Goal: Information Seeking & Learning: Compare options

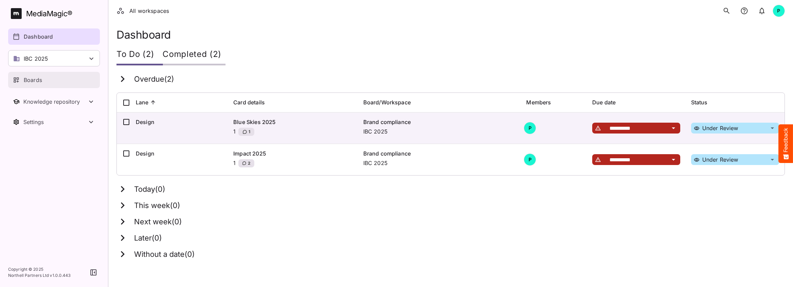
click at [37, 81] on p "Boards" at bounding box center [33, 80] width 18 height 8
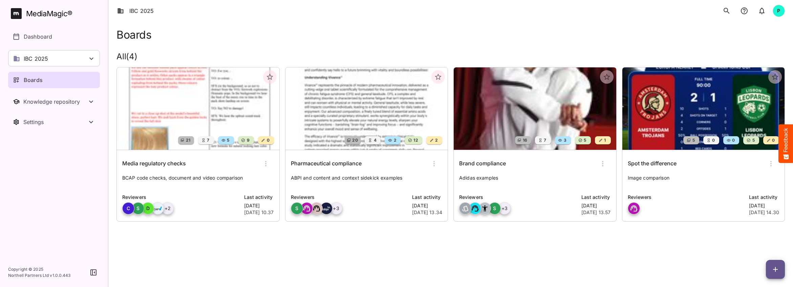
click at [528, 129] on img at bounding box center [535, 108] width 162 height 82
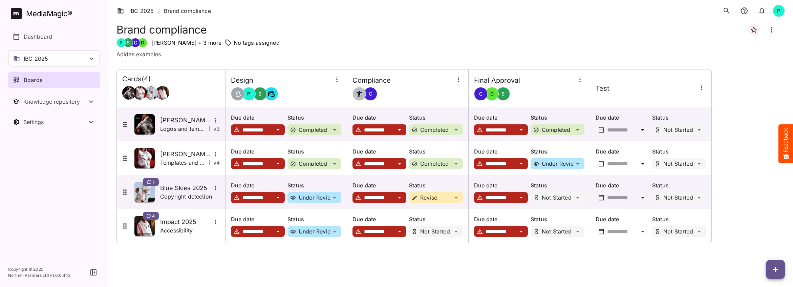
click at [700, 92] on div at bounding box center [701, 88] width 9 height 10
click at [703, 90] on icon "button" at bounding box center [701, 87] width 7 height 7
click at [717, 178] on p "Delete lane" at bounding box center [728, 179] width 47 height 8
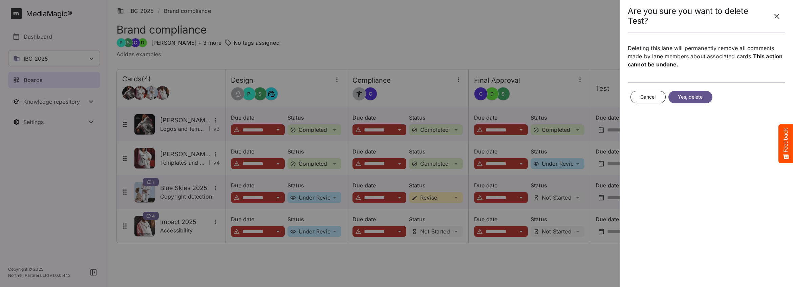
click at [696, 99] on span "Yes, delete" at bounding box center [690, 97] width 25 height 8
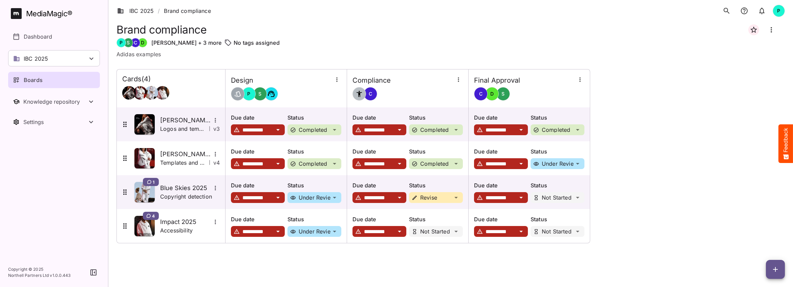
click at [24, 81] on p "Boards" at bounding box center [33, 80] width 19 height 8
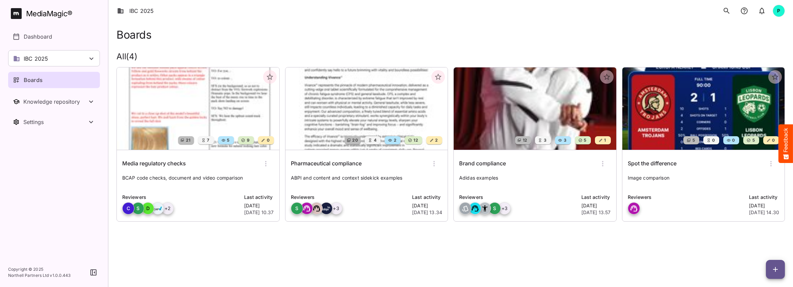
click at [222, 112] on img at bounding box center [198, 108] width 162 height 82
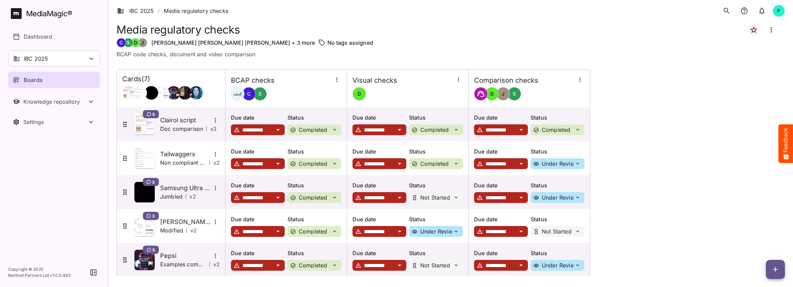
click at [39, 79] on p "Boards" at bounding box center [33, 80] width 19 height 8
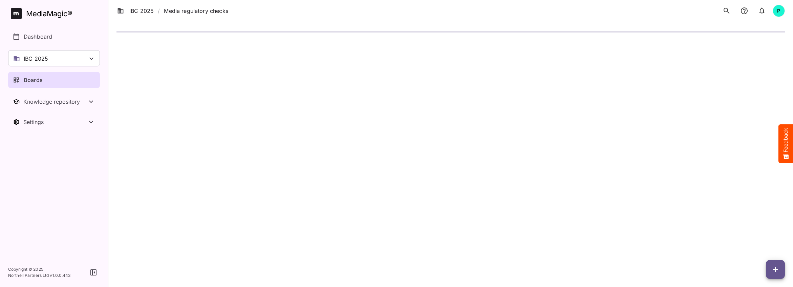
click at [39, 79] on p "Boards" at bounding box center [33, 80] width 19 height 8
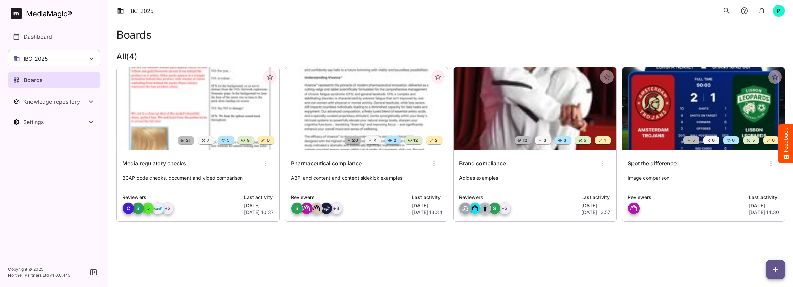
click at [381, 112] on img at bounding box center [366, 108] width 162 height 82
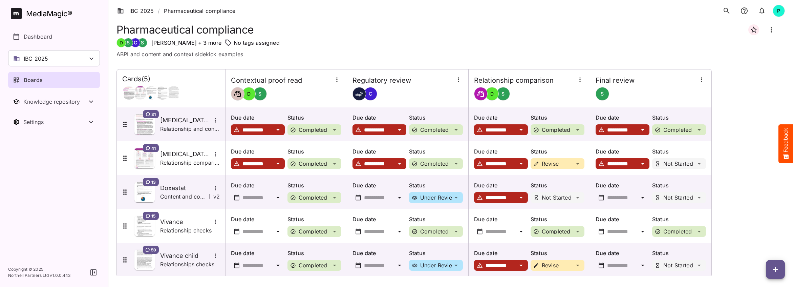
click at [38, 79] on p "Boards" at bounding box center [33, 80] width 19 height 8
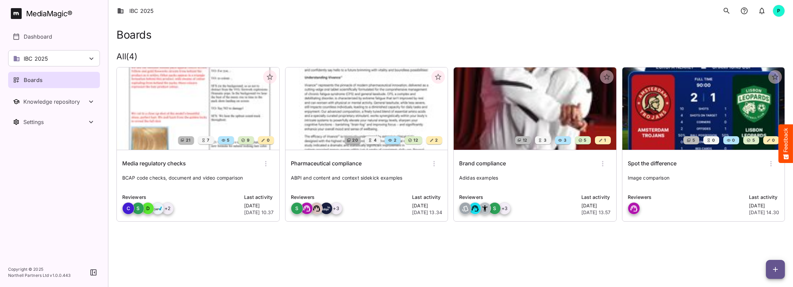
click at [532, 115] on img at bounding box center [535, 108] width 162 height 82
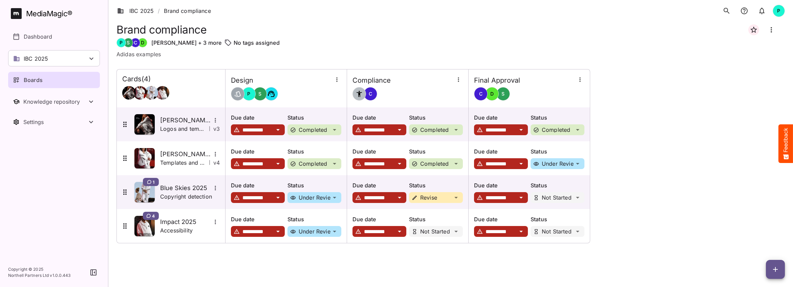
click at [43, 79] on div "Boards" at bounding box center [54, 80] width 83 height 8
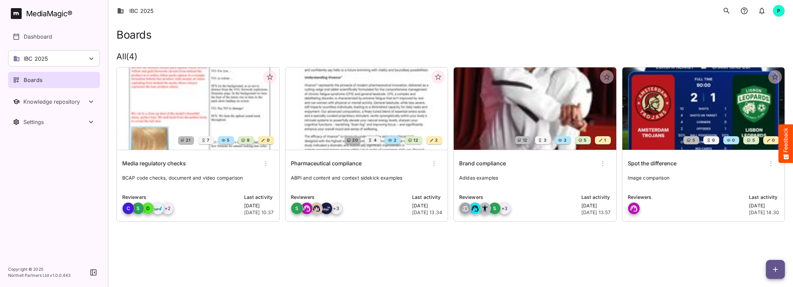
click at [537, 107] on img at bounding box center [535, 108] width 162 height 82
click at [83, 59] on div "IBC 2025" at bounding box center [54, 58] width 92 height 16
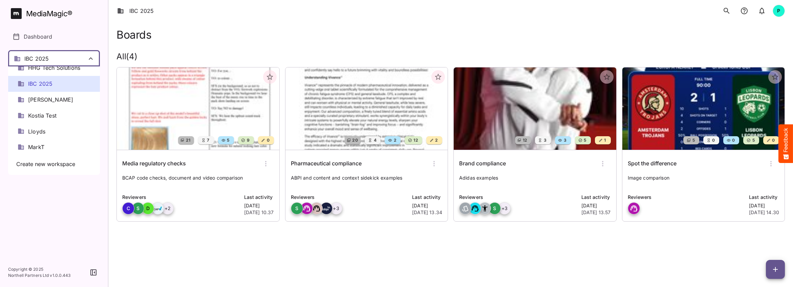
scroll to position [133, 0]
click at [47, 85] on span "IBC 2025" at bounding box center [40, 85] width 24 height 8
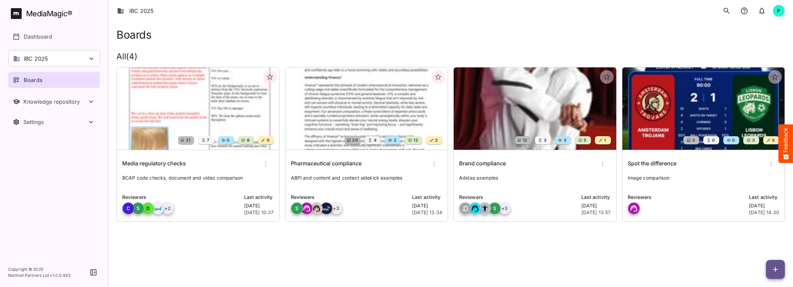
click at [529, 111] on img at bounding box center [535, 108] width 162 height 82
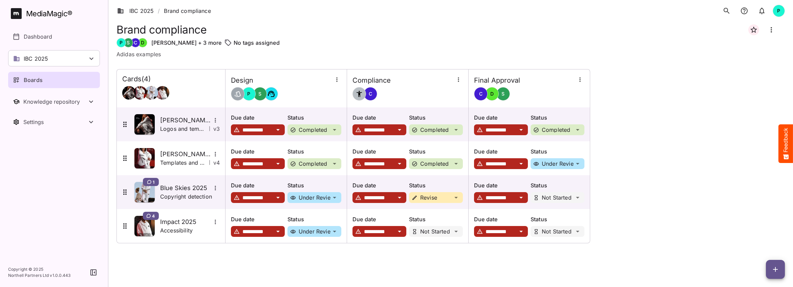
click at [339, 82] on icon "button" at bounding box center [336, 79] width 7 height 7
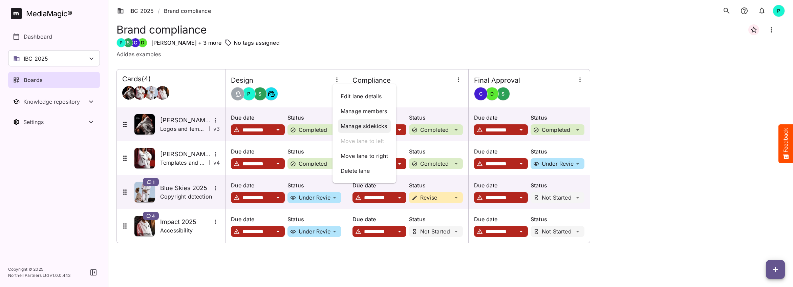
click at [365, 127] on p "Manage sidekicks" at bounding box center [364, 126] width 47 height 8
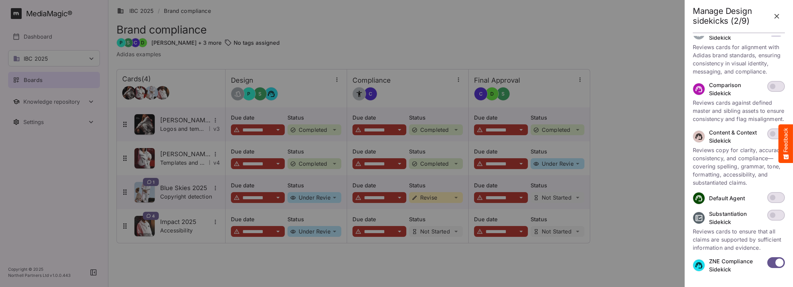
scroll to position [209, 0]
click at [780, 17] on icon "button" at bounding box center [777, 16] width 8 height 8
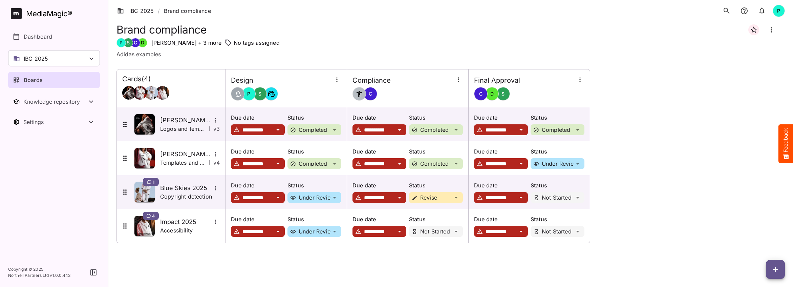
click at [460, 80] on icon "button" at bounding box center [458, 79] width 7 height 7
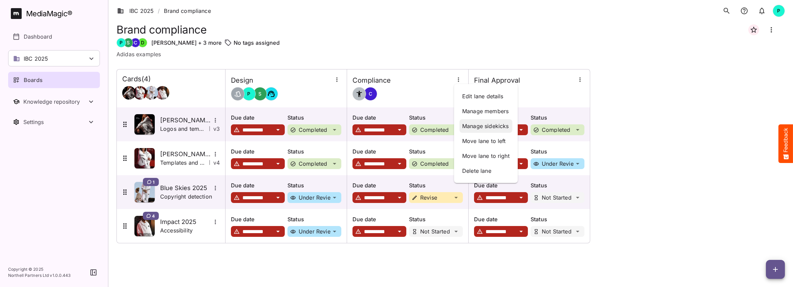
click at [487, 124] on p "Manage sidekicks" at bounding box center [485, 126] width 47 height 8
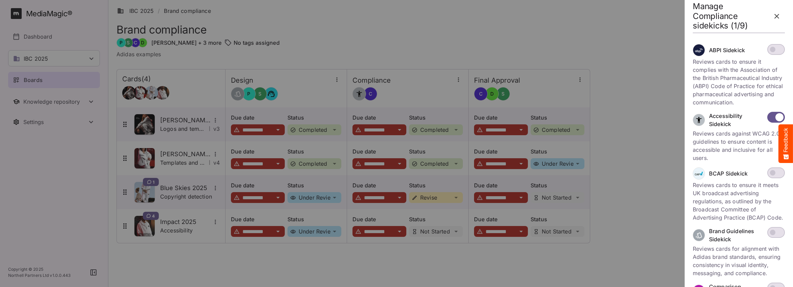
click at [778, 15] on icon "button" at bounding box center [776, 16] width 5 height 5
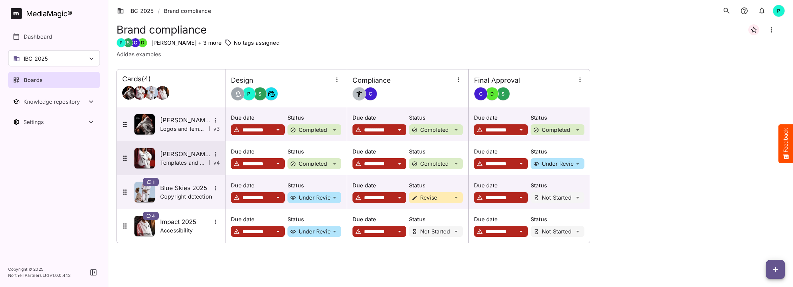
click at [182, 157] on h5 "[PERSON_NAME] 2025" at bounding box center [185, 154] width 51 height 8
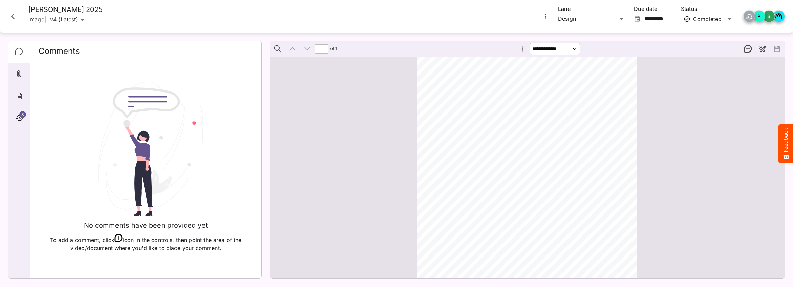
scroll to position [16, 0]
click at [76, 20] on div "IBC 2025 / Brand compliance P MediaMagic ® Dashboard IBC 2025 Clearcast [PERSON…" at bounding box center [396, 142] width 793 height 284
click at [86, 31] on p "v1 (Old)" at bounding box center [86, 33] width 50 height 8
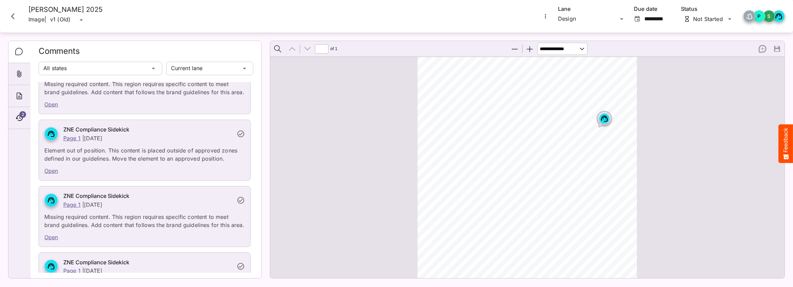
scroll to position [74, 0]
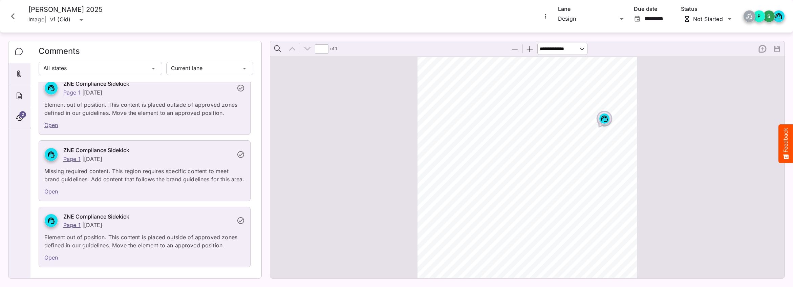
click at [51, 124] on link "Open" at bounding box center [51, 125] width 14 height 7
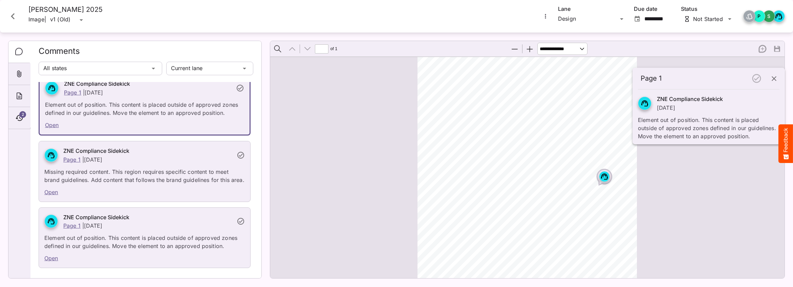
scroll to position [75, 0]
click at [56, 254] on link "Open" at bounding box center [51, 257] width 14 height 7
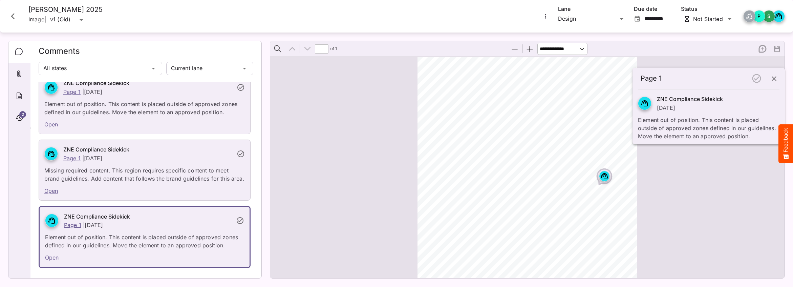
click at [51, 256] on link "Open" at bounding box center [52, 257] width 14 height 7
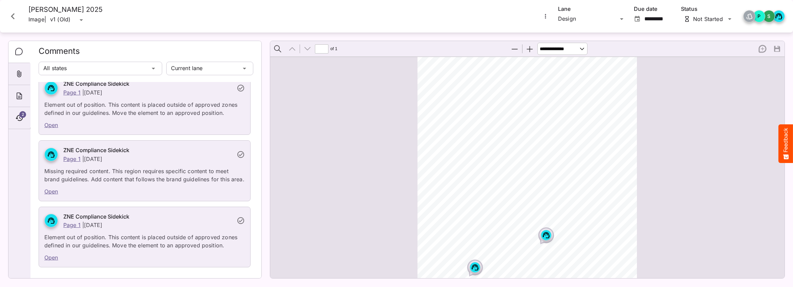
scroll to position [233, 0]
click at [477, 189] on icon "Page ⁨1⁩" at bounding box center [475, 188] width 7 height 6
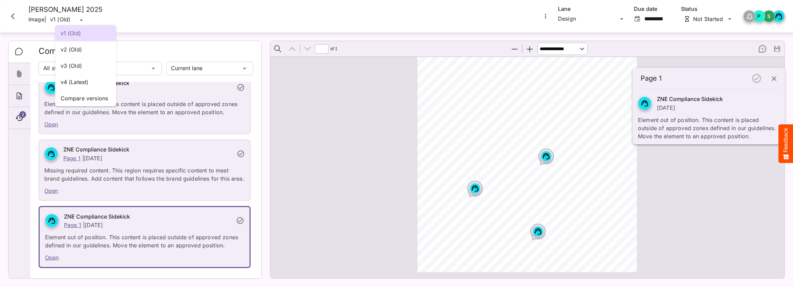
click at [66, 18] on div "v1 (Old) v2 (Old) v3 (Old) v4 (Latest) Compare versions Page 1 ZNE Compliance S…" at bounding box center [396, 142] width 793 height 284
click at [72, 47] on p "v2 (Old)" at bounding box center [86, 49] width 50 height 8
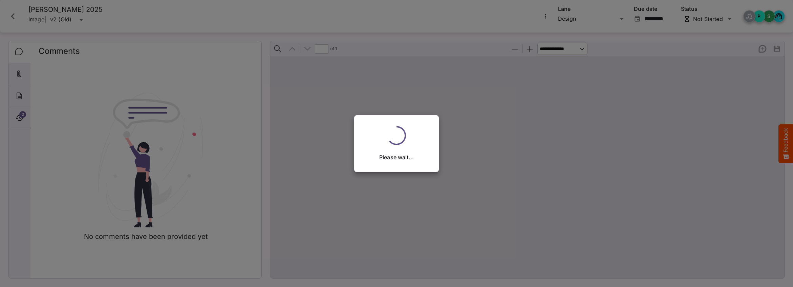
scroll to position [0, 0]
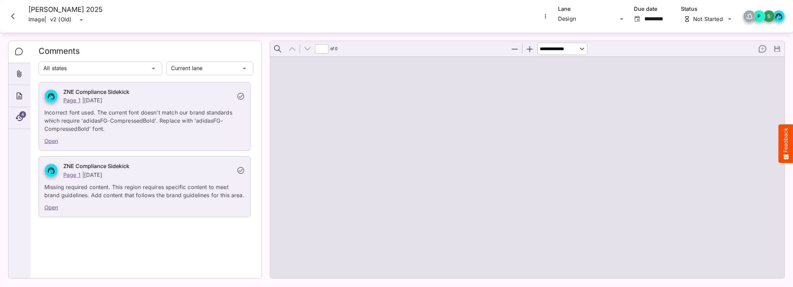
type input "*"
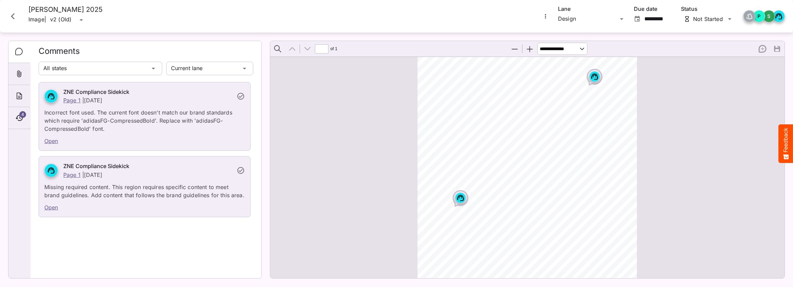
click at [595, 75] on icon "Page ⁨1⁩" at bounding box center [594, 75] width 4 height 2
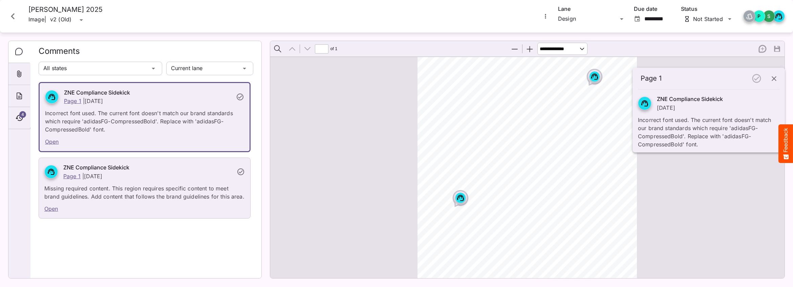
click at [50, 205] on link "Open" at bounding box center [51, 208] width 14 height 7
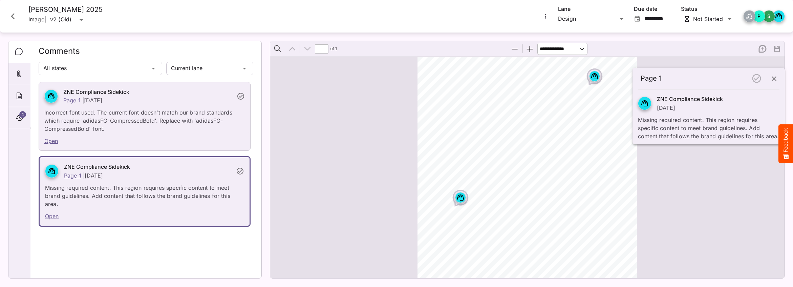
click at [50, 213] on link "Open" at bounding box center [52, 216] width 14 height 7
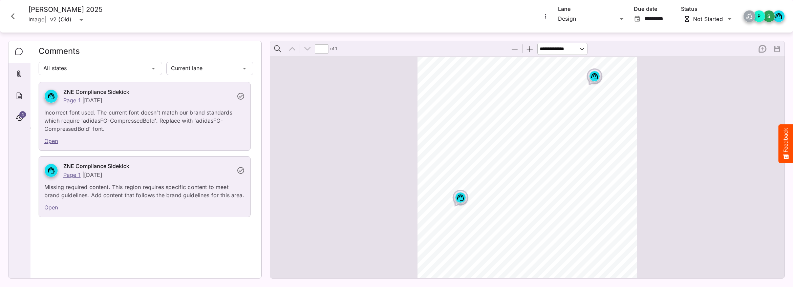
click at [50, 213] on div "Open" at bounding box center [144, 208] width 211 height 18
click at [460, 173] on rect "Page ⁨1⁩" at bounding box center [460, 172] width 8 height 8
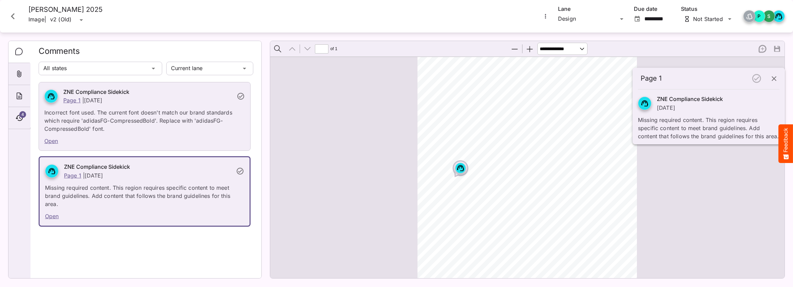
scroll to position [35, 0]
click at [773, 77] on icon "button" at bounding box center [774, 78] width 5 height 5
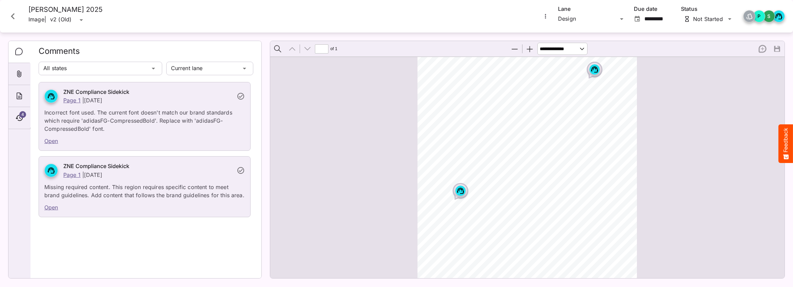
scroll to position [0, 0]
click at [9, 15] on icon "Close card" at bounding box center [13, 16] width 12 height 12
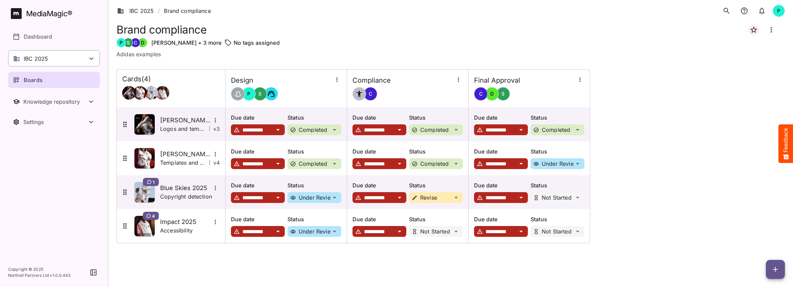
click at [61, 58] on div "IBC 2025" at bounding box center [54, 58] width 92 height 16
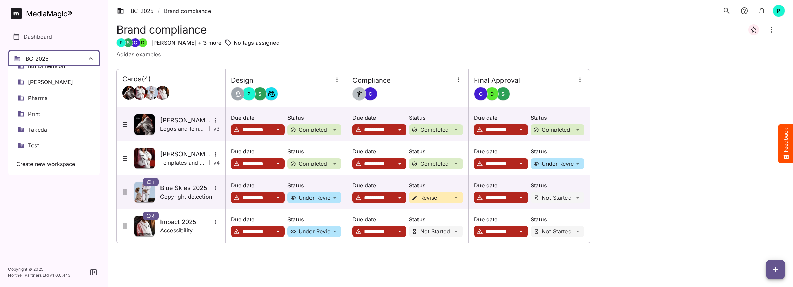
scroll to position [262, 0]
click at [51, 100] on div "Pharma" at bounding box center [54, 98] width 92 height 16
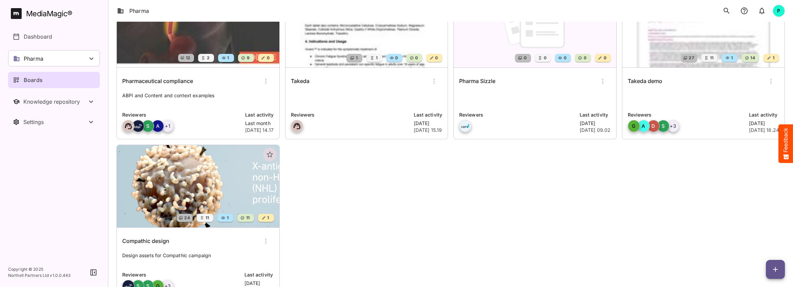
scroll to position [113, 0]
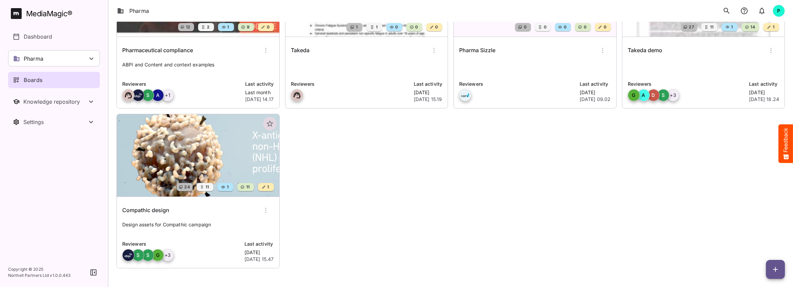
click at [201, 156] on img at bounding box center [198, 155] width 162 height 82
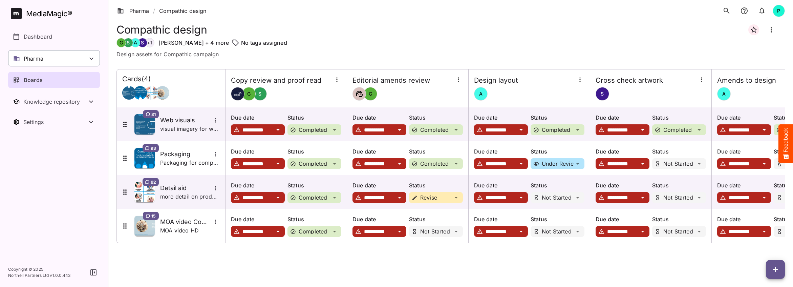
click at [86, 58] on div "Pharma" at bounding box center [54, 58] width 92 height 16
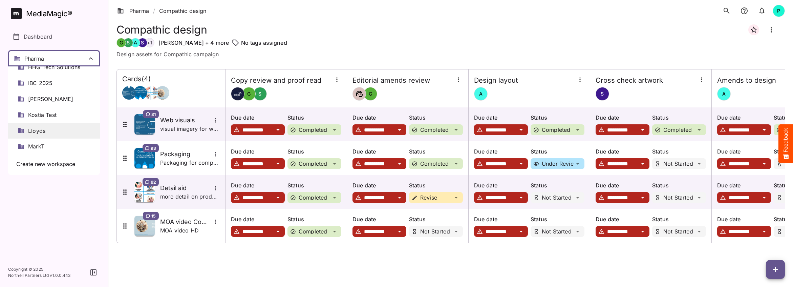
scroll to position [123, 0]
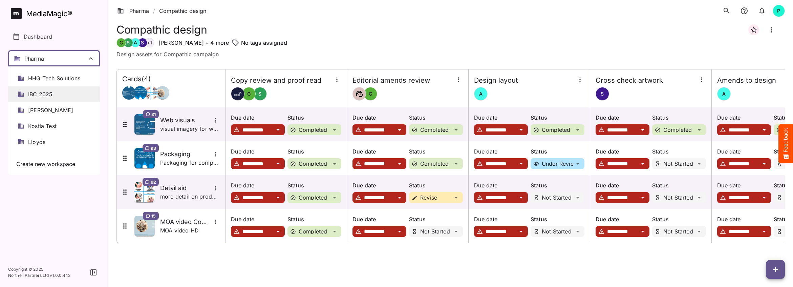
click at [46, 94] on span "IBC 2025" at bounding box center [40, 94] width 24 height 8
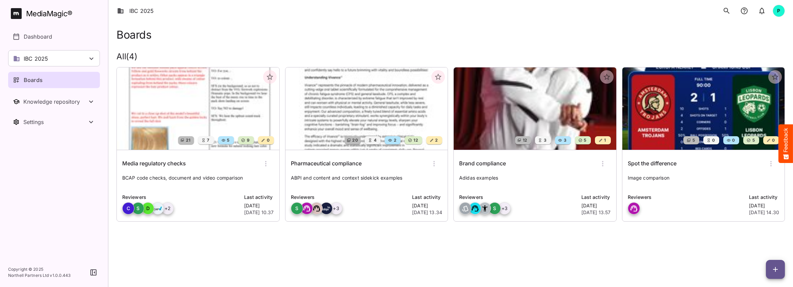
click at [350, 93] on img at bounding box center [366, 108] width 162 height 82
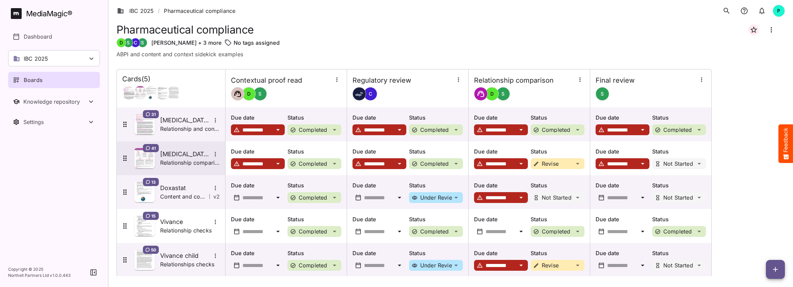
click at [192, 162] on p "Relationship comparison" at bounding box center [190, 162] width 60 height 8
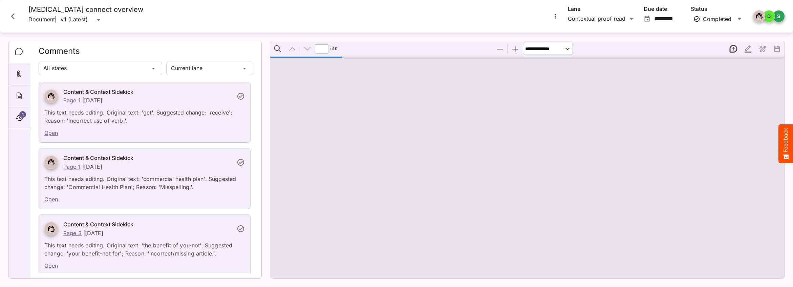
type input "*"
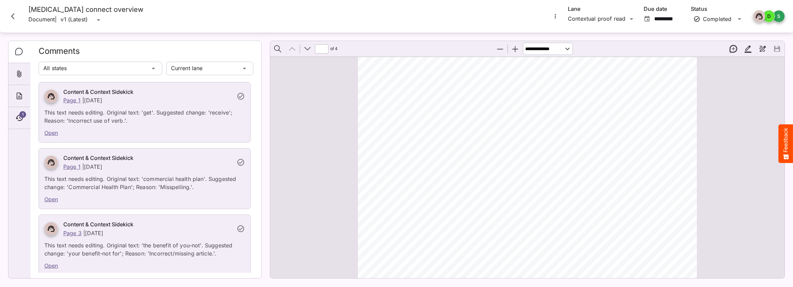
click at [14, 17] on icon "Close card" at bounding box center [13, 16] width 12 height 12
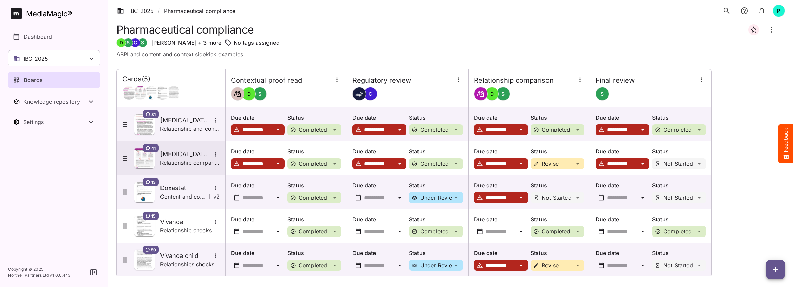
click at [184, 156] on h5 "[MEDICAL_DATA] connect overview" at bounding box center [185, 154] width 51 height 8
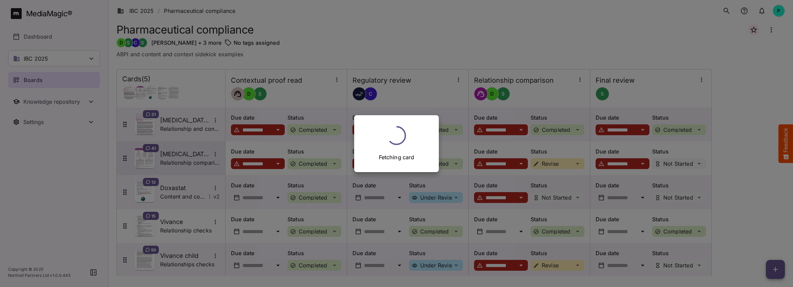
scroll to position [0, 0]
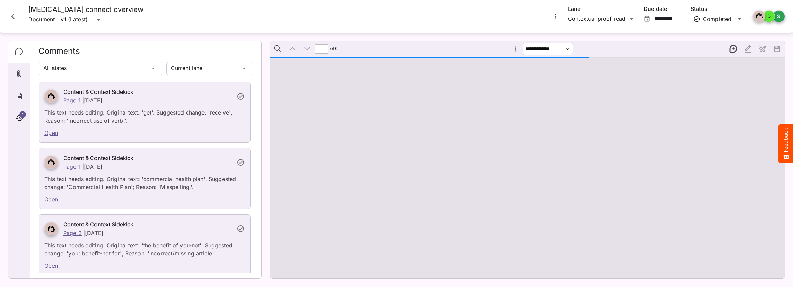
type input "*"
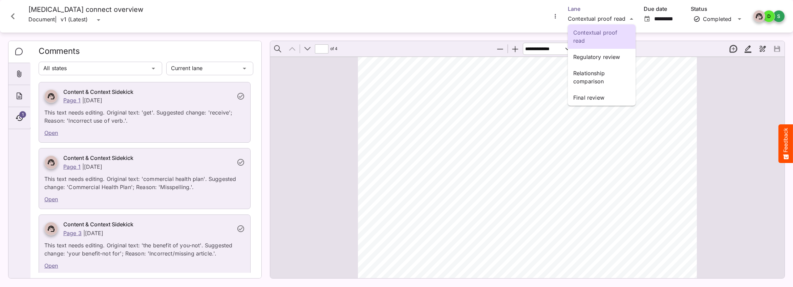
click at [632, 18] on div "Contextual proof read Regulatory review Relationship comparison Final review IB…" at bounding box center [396, 142] width 793 height 284
click at [599, 75] on p "Relationship comparison" at bounding box center [601, 77] width 57 height 16
type input "*********"
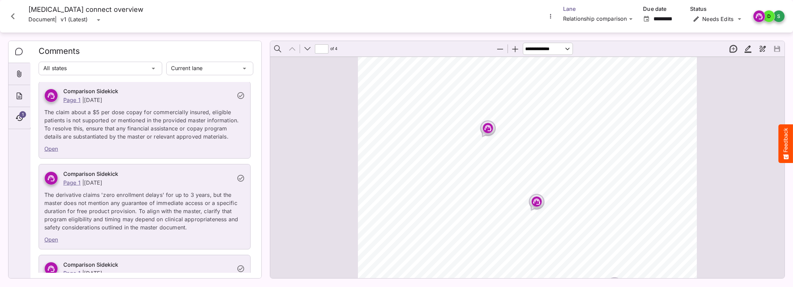
scroll to position [0, 0]
click at [488, 142] on icon "Page ⁨1⁩" at bounding box center [487, 144] width 7 height 6
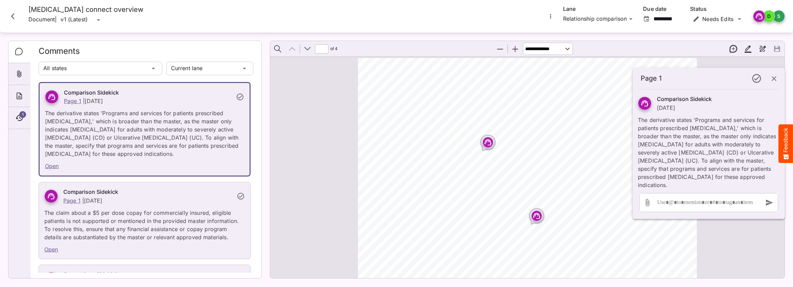
click at [12, 15] on icon "Close card" at bounding box center [13, 16] width 12 height 12
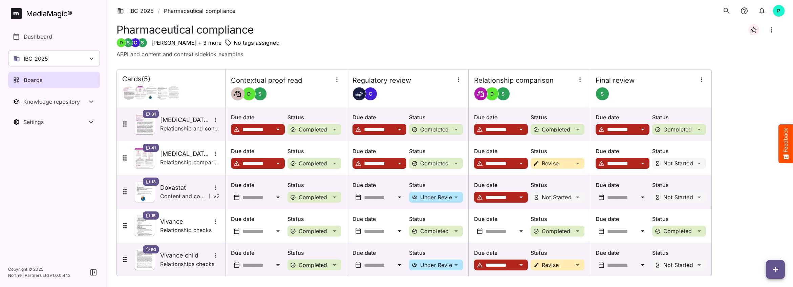
click at [57, 56] on div "IBC 2025" at bounding box center [54, 58] width 92 height 16
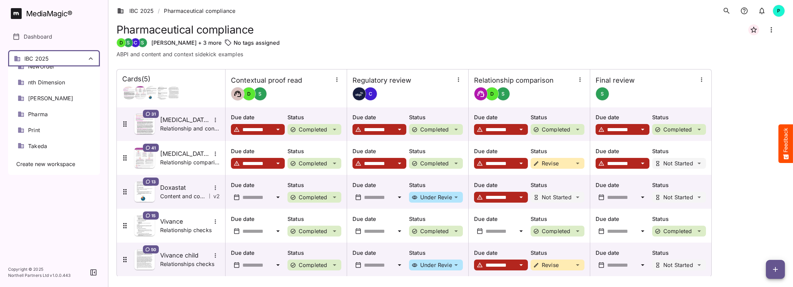
click at [48, 114] on span "Pharma" at bounding box center [38, 114] width 20 height 8
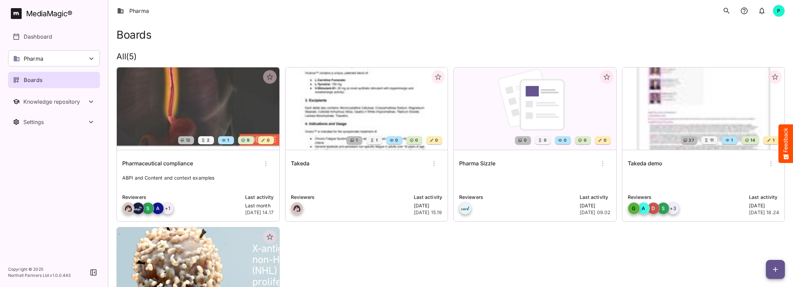
scroll to position [113, 0]
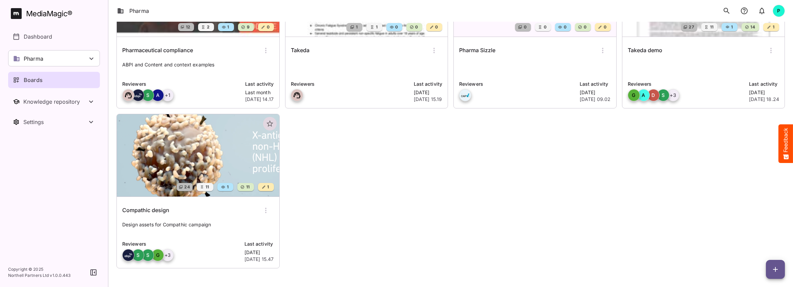
click at [185, 150] on img at bounding box center [198, 155] width 162 height 82
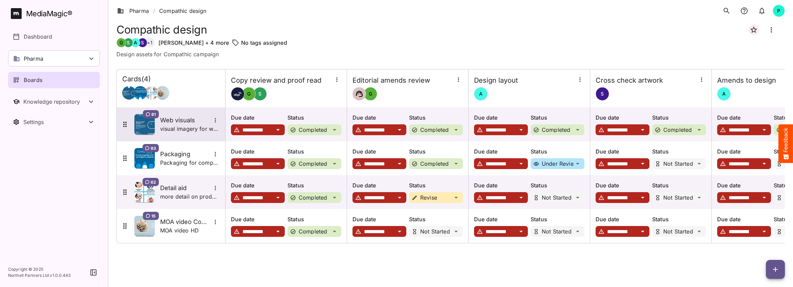
click at [193, 125] on p "visual imagery for website" at bounding box center [190, 129] width 60 height 8
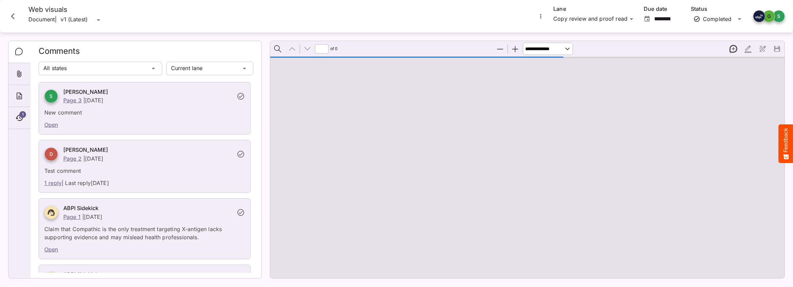
type input "*"
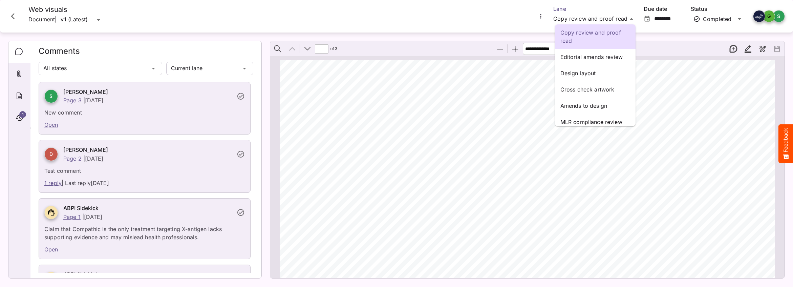
click at [608, 17] on div "Copy review and proof read Editorial amends review Design layout Cross check ar…" at bounding box center [396, 142] width 793 height 284
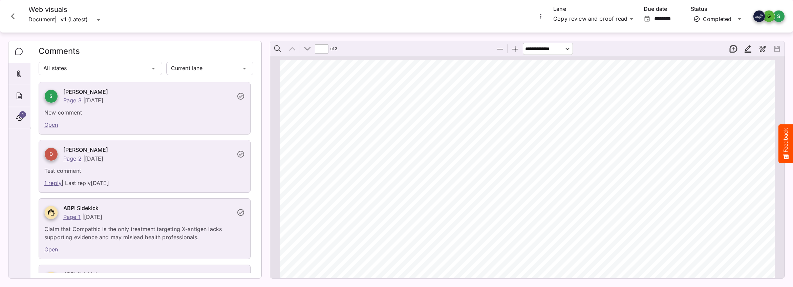
click at [15, 16] on icon "Close card" at bounding box center [13, 16] width 12 height 12
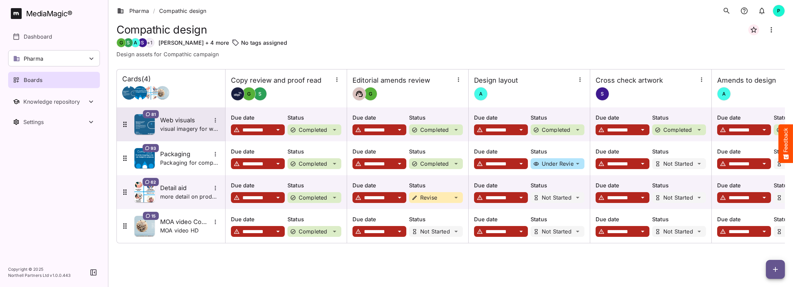
click at [175, 120] on h5 "Web visuals" at bounding box center [185, 120] width 51 height 8
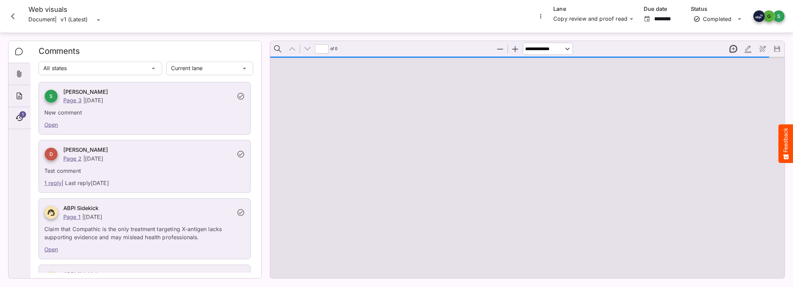
type input "*"
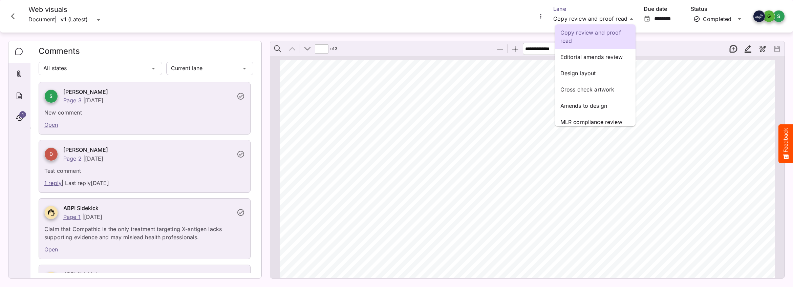
click at [593, 19] on div "Copy review and proof read Editorial amends review Design layout Cross check ar…" at bounding box center [396, 142] width 793 height 284
click at [584, 33] on p "Copy review and proof read" at bounding box center [595, 36] width 70 height 16
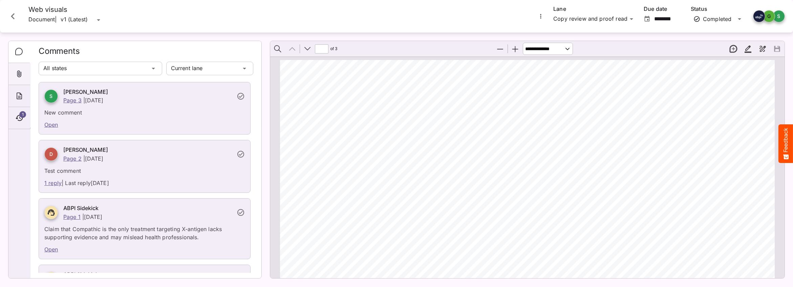
click at [17, 70] on icon "Attachments" at bounding box center [19, 74] width 8 height 8
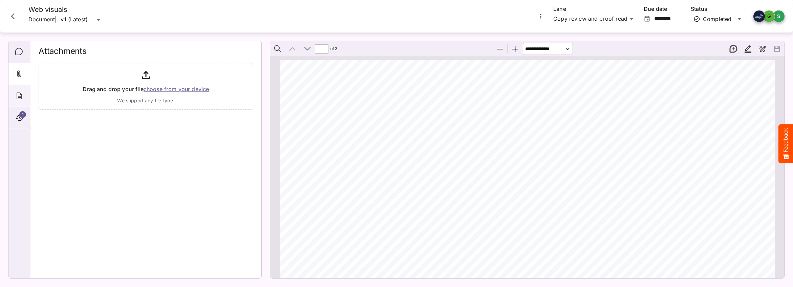
click at [18, 92] on icon "About" at bounding box center [19, 96] width 8 height 8
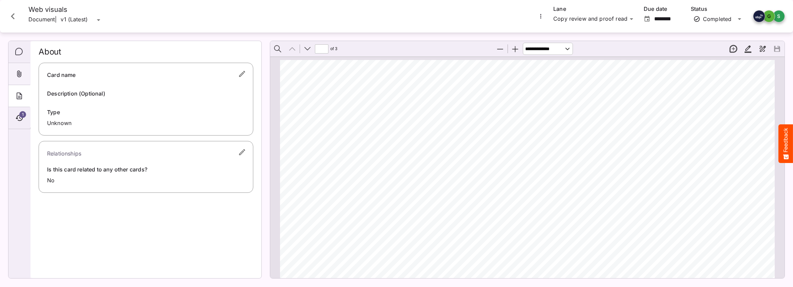
click at [20, 74] on icon "Attachments" at bounding box center [19, 73] width 4 height 7
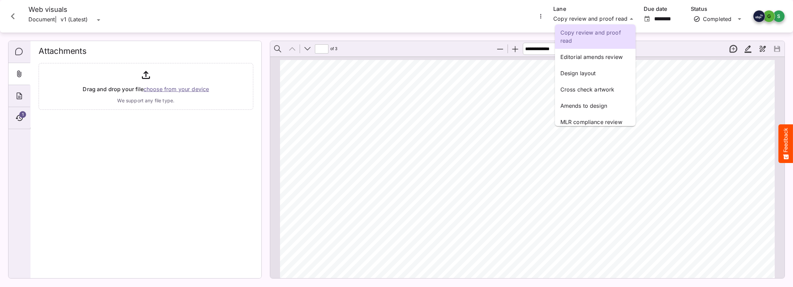
click at [583, 12] on div "Copy review and proof read Editorial amends review Design layout Cross check ar…" at bounding box center [396, 142] width 793 height 284
click at [582, 71] on p "Design layout" at bounding box center [595, 73] width 70 height 8
type input "********"
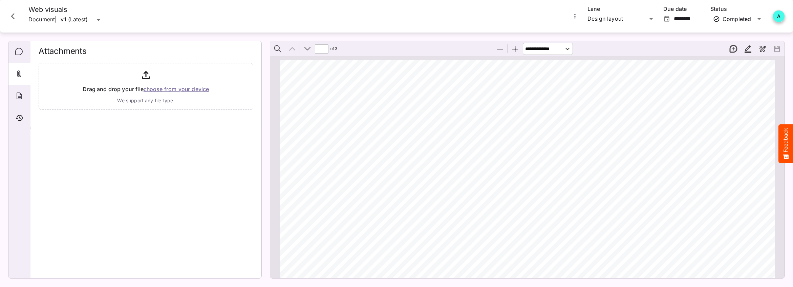
click at [9, 16] on icon "Close card" at bounding box center [13, 16] width 12 height 12
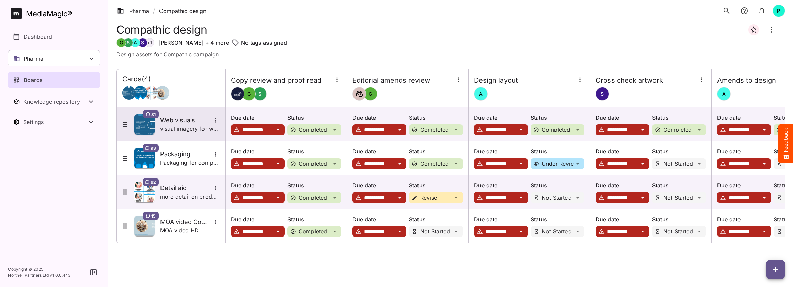
click at [180, 121] on h5 "Web visuals" at bounding box center [185, 120] width 51 height 8
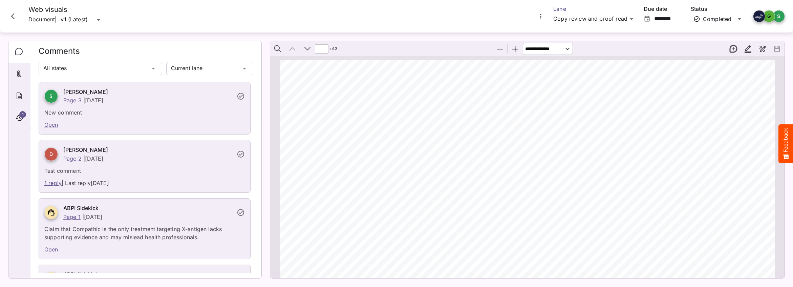
click at [602, 17] on div "Pharma / Compathic design P MediaMagic ® Dashboard Pharma Clearcast [PERSON_NAM…" at bounding box center [396, 142] width 793 height 284
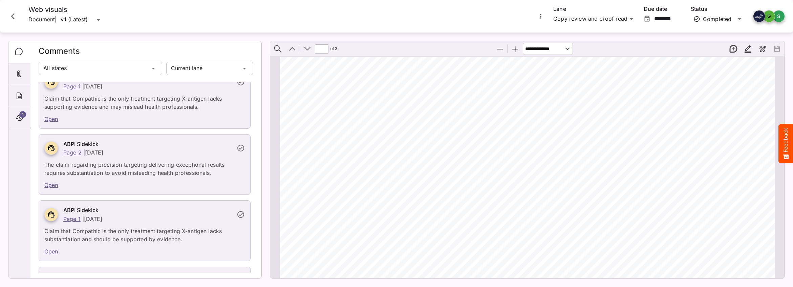
scroll to position [1284, 0]
click at [49, 185] on link "Open" at bounding box center [51, 184] width 14 height 7
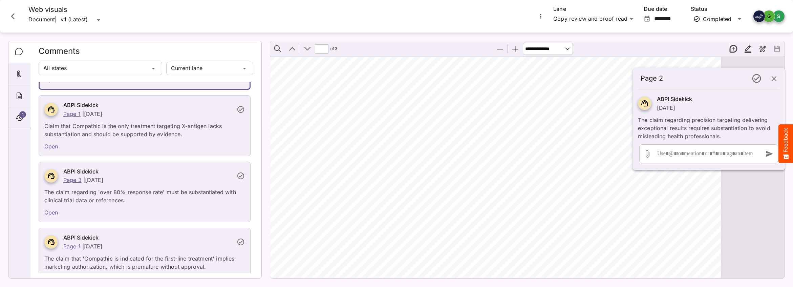
scroll to position [237, 0]
click at [49, 146] on link "Open" at bounding box center [51, 146] width 14 height 7
type input "*"
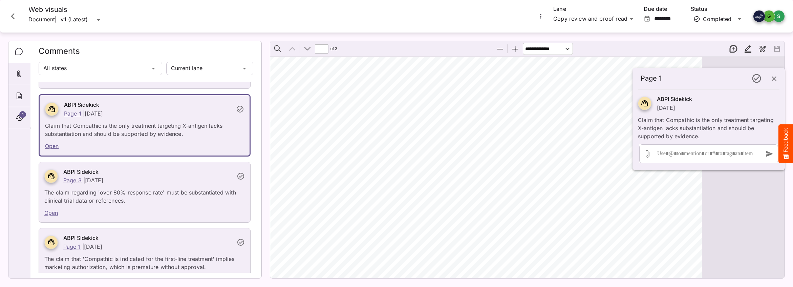
scroll to position [495, 73]
click at [12, 14] on icon "Close card" at bounding box center [13, 16] width 12 height 12
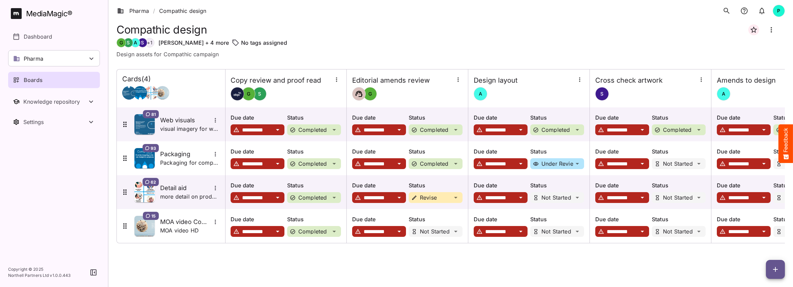
click at [55, 58] on div "Pharma" at bounding box center [54, 58] width 92 height 16
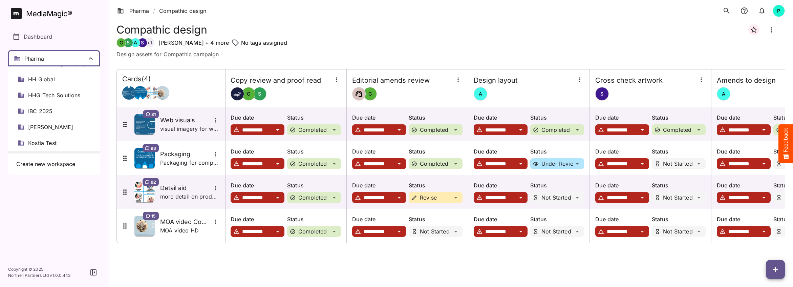
scroll to position [96, 0]
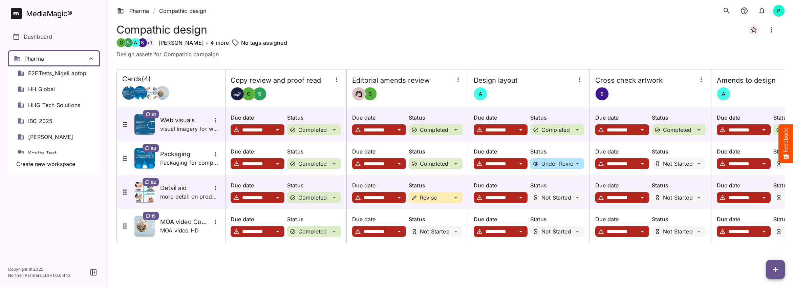
click at [45, 120] on span "IBC 2025" at bounding box center [40, 121] width 24 height 8
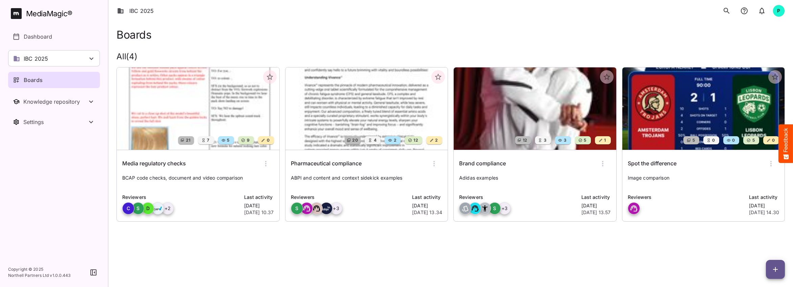
click at [193, 114] on img at bounding box center [198, 108] width 162 height 82
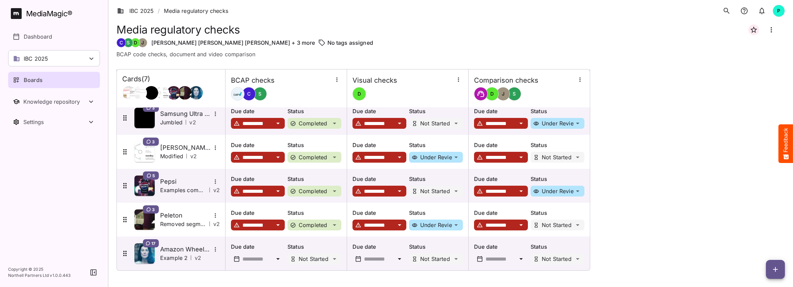
scroll to position [73, 0]
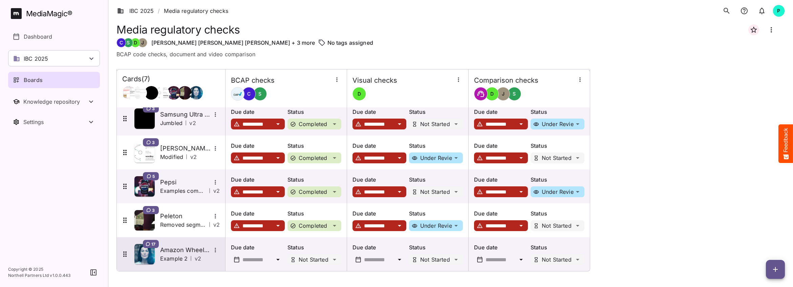
click at [182, 251] on h5 "Amazon Wheel of time" at bounding box center [185, 250] width 51 height 8
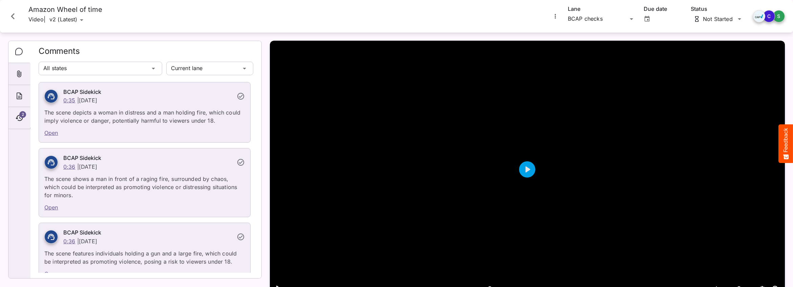
click at [556, 16] on icon "More options for Amazon Wheel of time" at bounding box center [555, 16] width 7 height 7
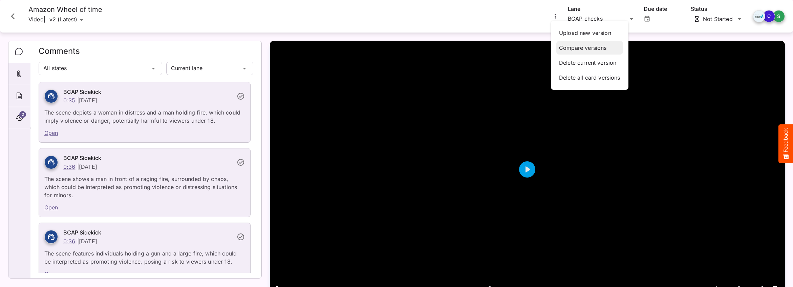
click at [597, 48] on p "Compare versions" at bounding box center [589, 48] width 61 height 8
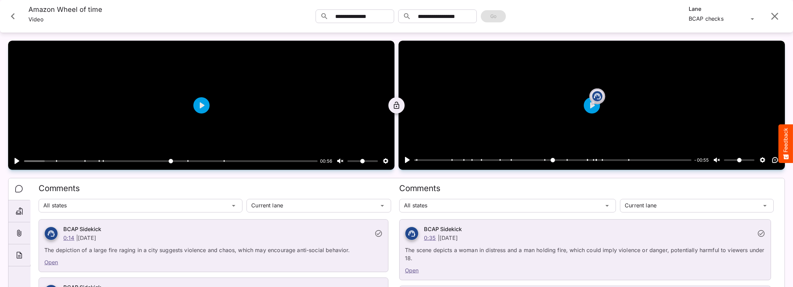
click at [395, 107] on icon "button" at bounding box center [396, 105] width 8 height 8
type input "****"
click at [19, 211] on icon "Segments" at bounding box center [19, 211] width 8 height 8
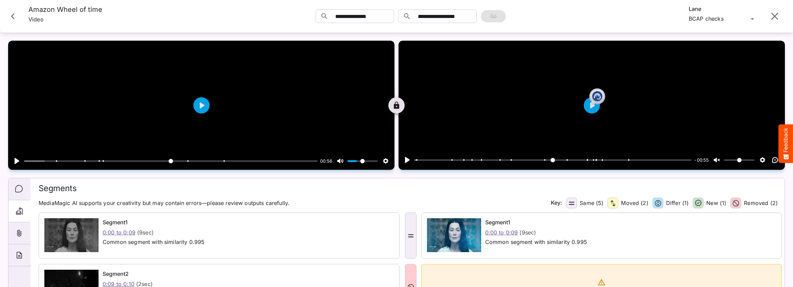
type input "***"
